Goal: Task Accomplishment & Management: Complete application form

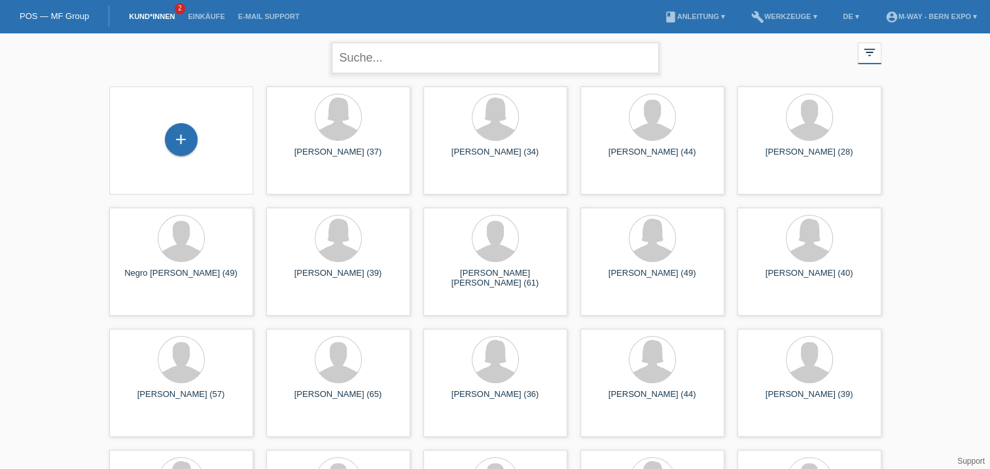
click at [435, 64] on input "text" at bounding box center [495, 58] width 327 height 31
type input "A"
type input "[PERSON_NAME]"
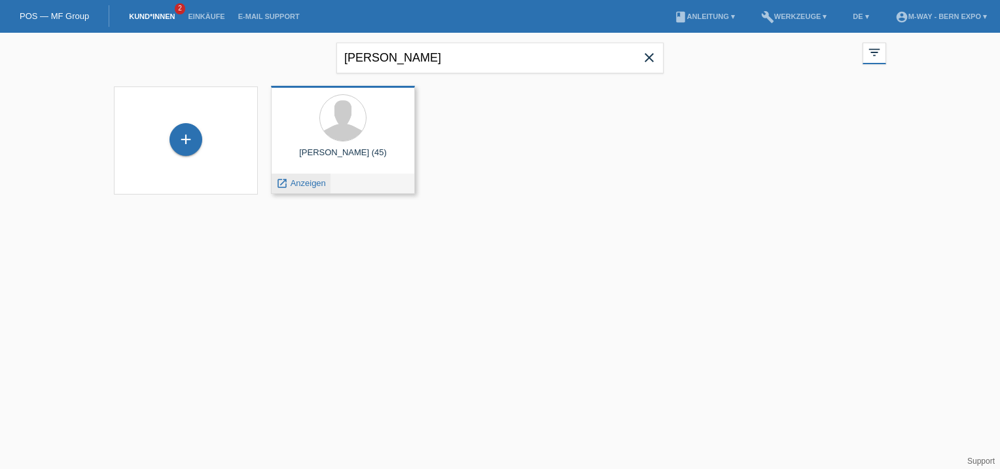
click at [299, 185] on span "Anzeigen" at bounding box center [308, 183] width 35 height 10
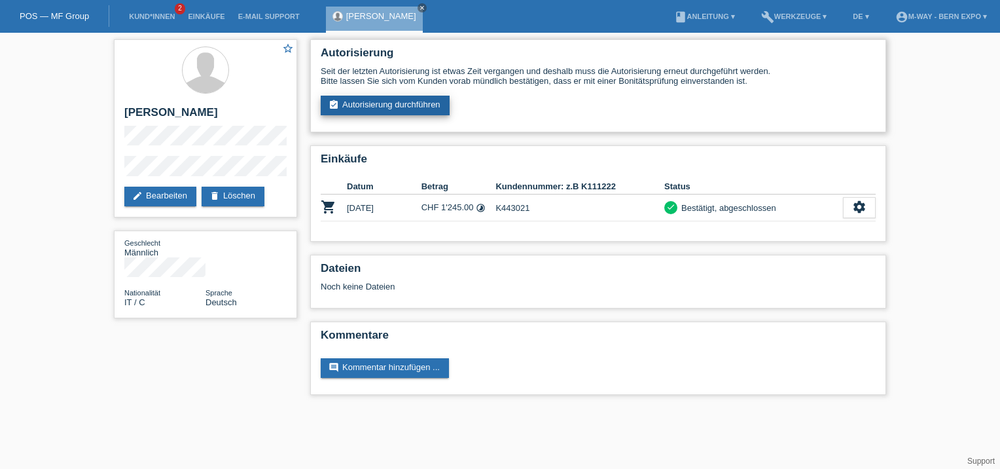
click at [423, 114] on link "assignment_turned_in Autorisierung durchführen" at bounding box center [385, 106] width 129 height 20
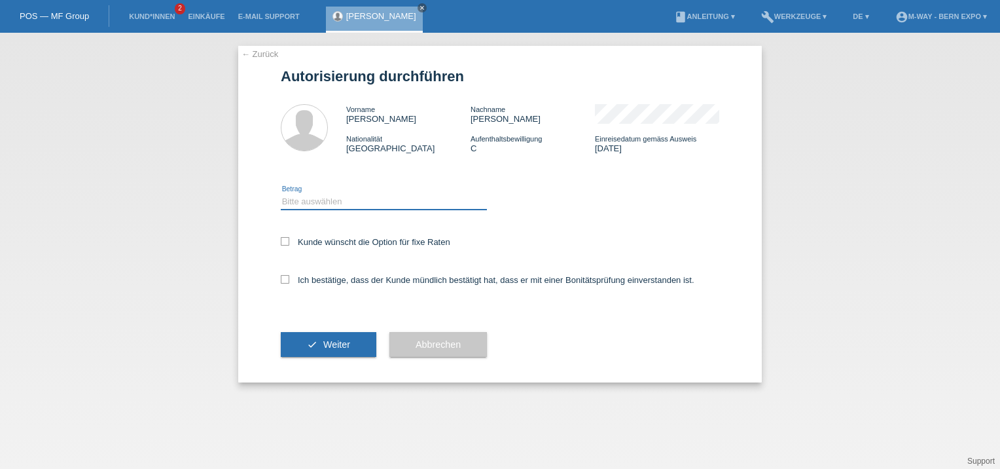
click at [346, 203] on select "Bitte auswählen CHF 1.00 - CHF 499.00 CHF 500.00 - CHF 1'999.00 CHF 2'000.00 - …" at bounding box center [384, 202] width 206 height 16
select select "3"
click at [281, 194] on select "Bitte auswählen CHF 1.00 - CHF 499.00 CHF 500.00 - CHF 1'999.00 CHF 2'000.00 - …" at bounding box center [384, 202] width 206 height 16
click at [283, 255] on div "Kunde wünscht die Option für fixe Raten" at bounding box center [500, 243] width 439 height 38
click at [285, 244] on icon at bounding box center [285, 241] width 9 height 9
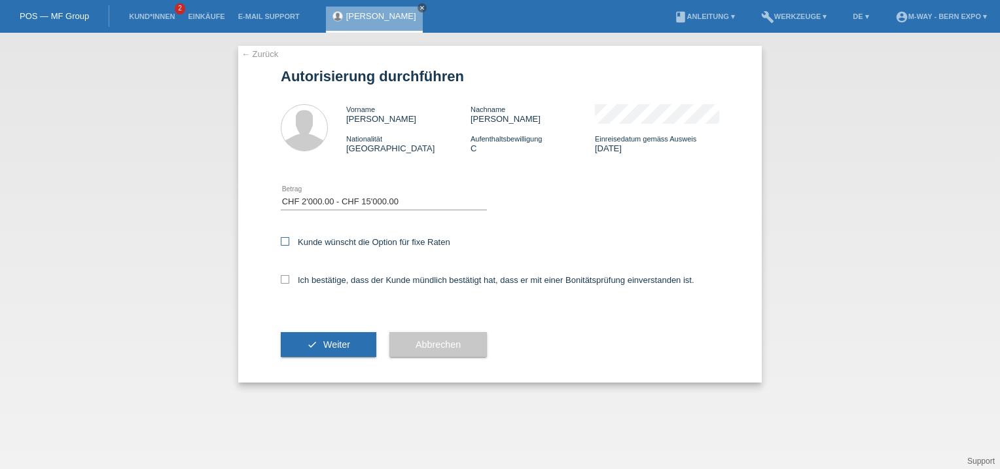
click at [285, 244] on input "Kunde wünscht die Option für fixe Raten" at bounding box center [285, 241] width 9 height 9
checkbox input "true"
click at [283, 282] on icon at bounding box center [285, 279] width 9 height 9
click at [283, 282] on input "Ich bestätige, dass der Kunde mündlich bestätigt hat, dass er mit einer Bonität…" at bounding box center [285, 279] width 9 height 9
checkbox input "true"
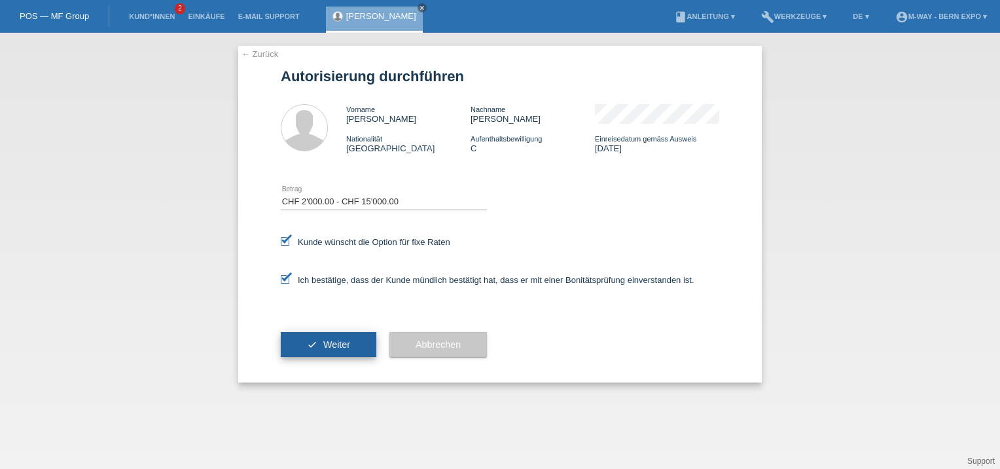
click at [300, 352] on button "check Weiter" at bounding box center [329, 344] width 96 height 25
